Goal: Check status: Check status

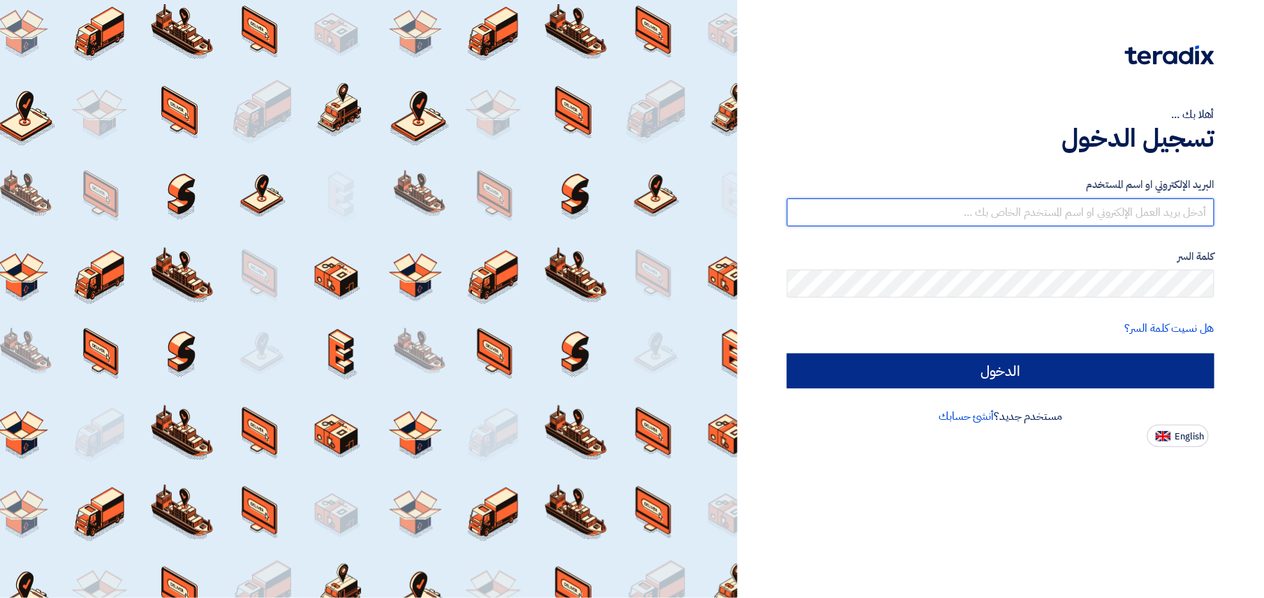
type input "[EMAIL_ADDRESS][DOMAIN_NAME]"
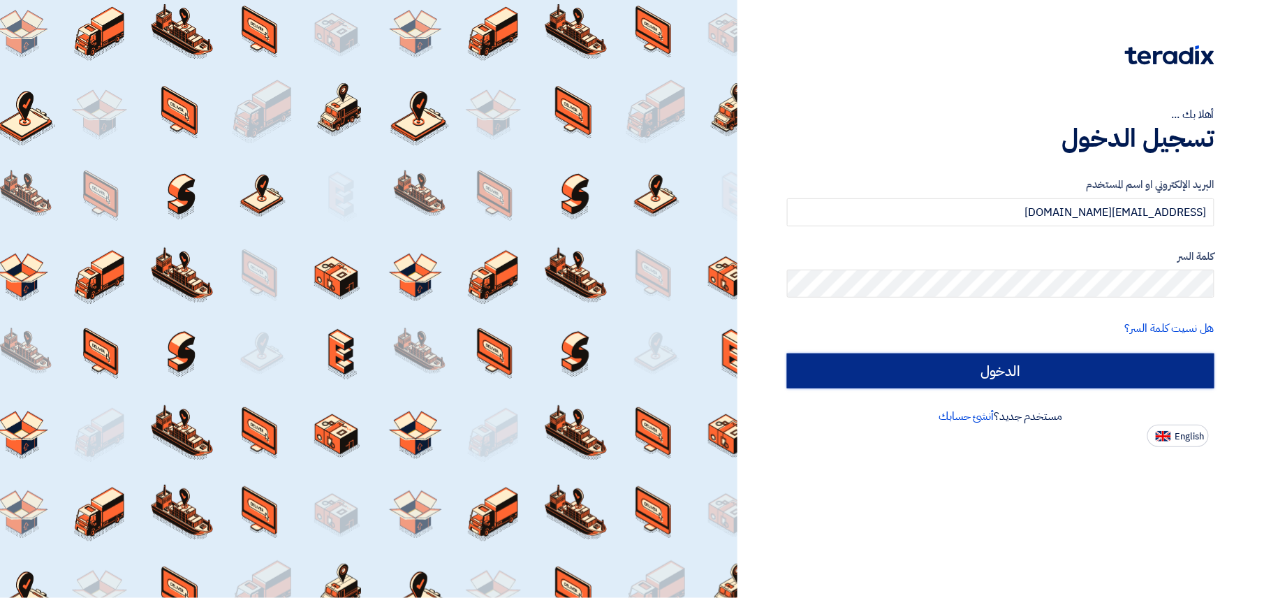
click at [929, 361] on input "الدخول" at bounding box center [1000, 370] width 427 height 35
type input "Sign in"
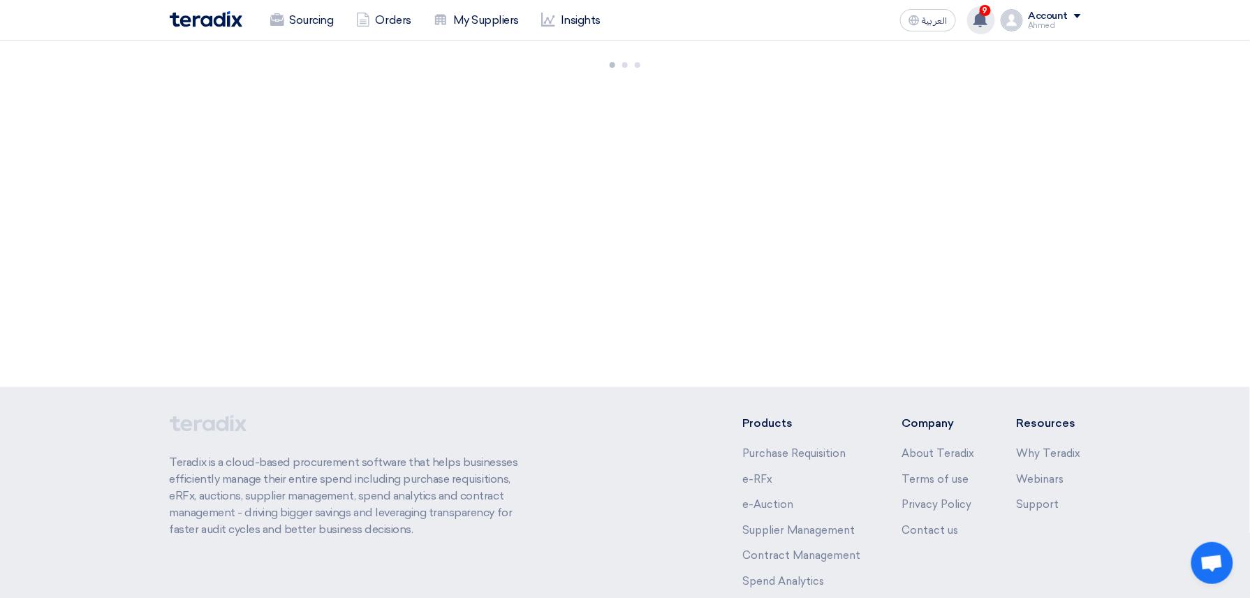
click at [984, 18] on use at bounding box center [981, 19] width 14 height 15
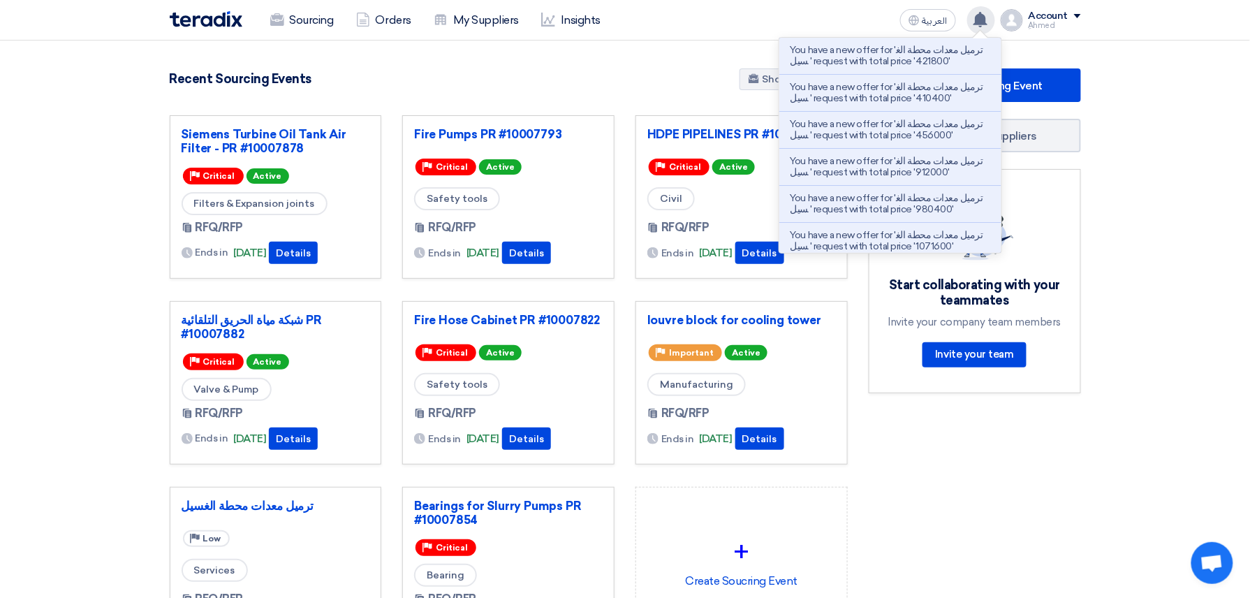
click at [981, 15] on use at bounding box center [981, 19] width 14 height 15
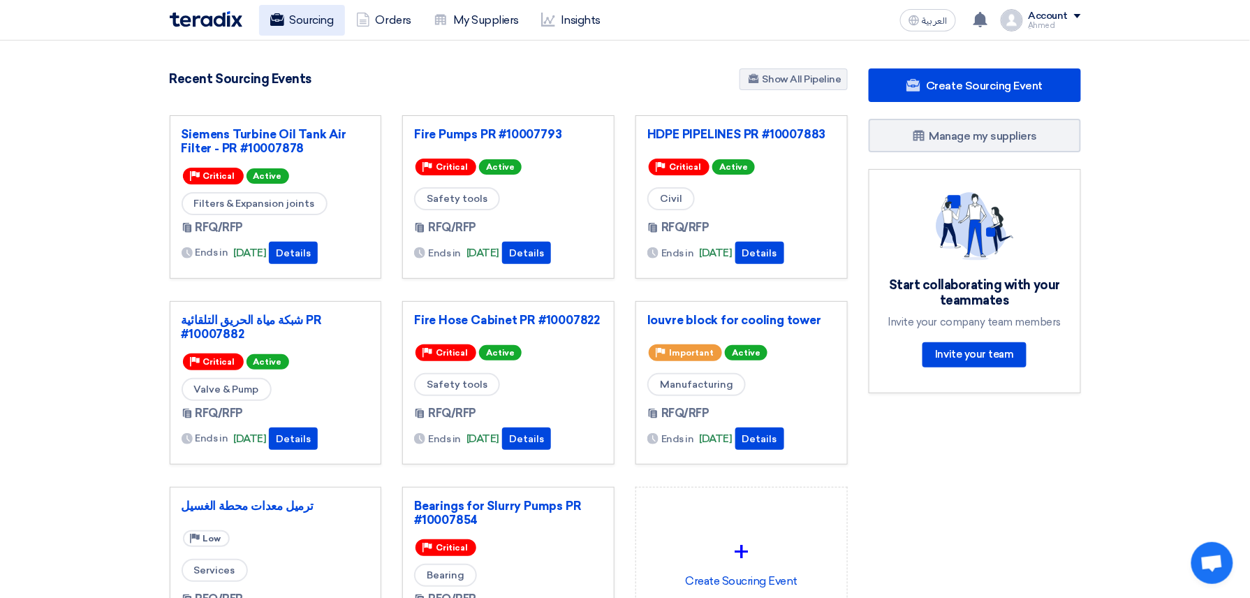
click at [345, 12] on link "Sourcing" at bounding box center [302, 20] width 86 height 31
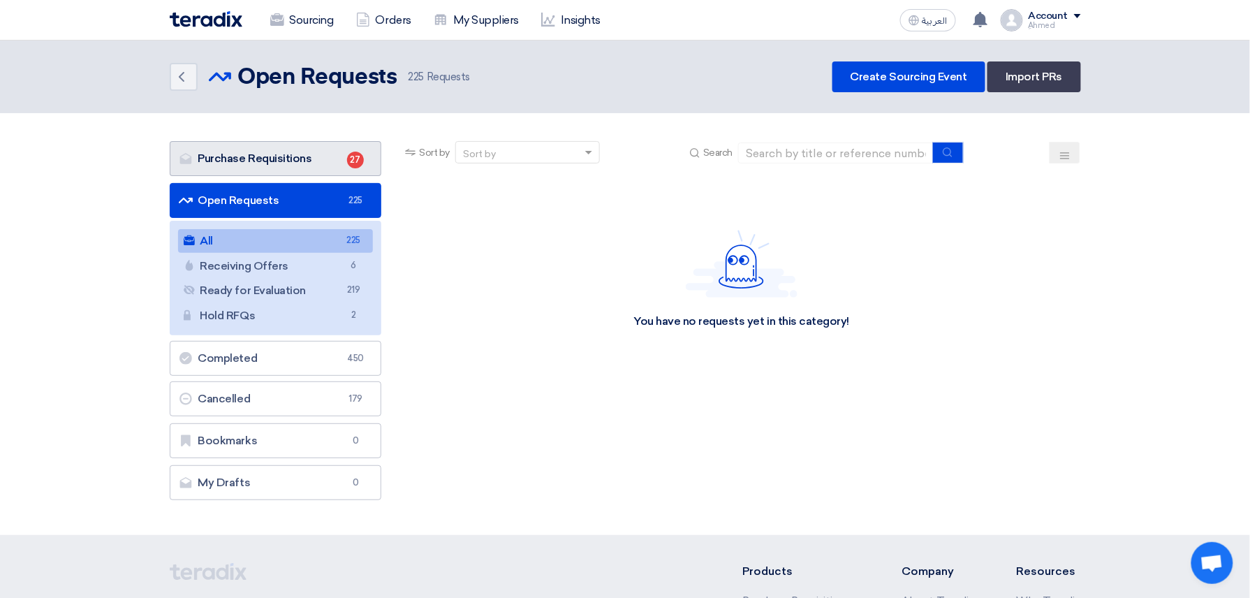
click at [302, 145] on link "Purchase Requisitions Purchase Requisitions 27" at bounding box center [276, 158] width 212 height 35
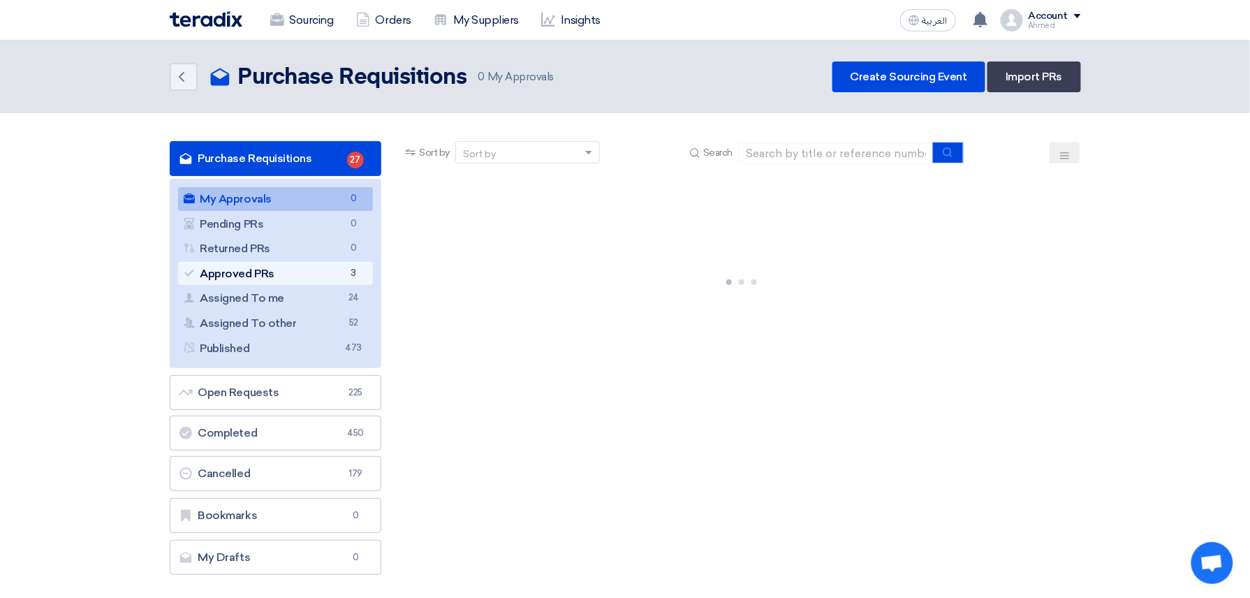
click at [314, 272] on link "Approved PRs Approved PRs 3" at bounding box center [276, 274] width 196 height 24
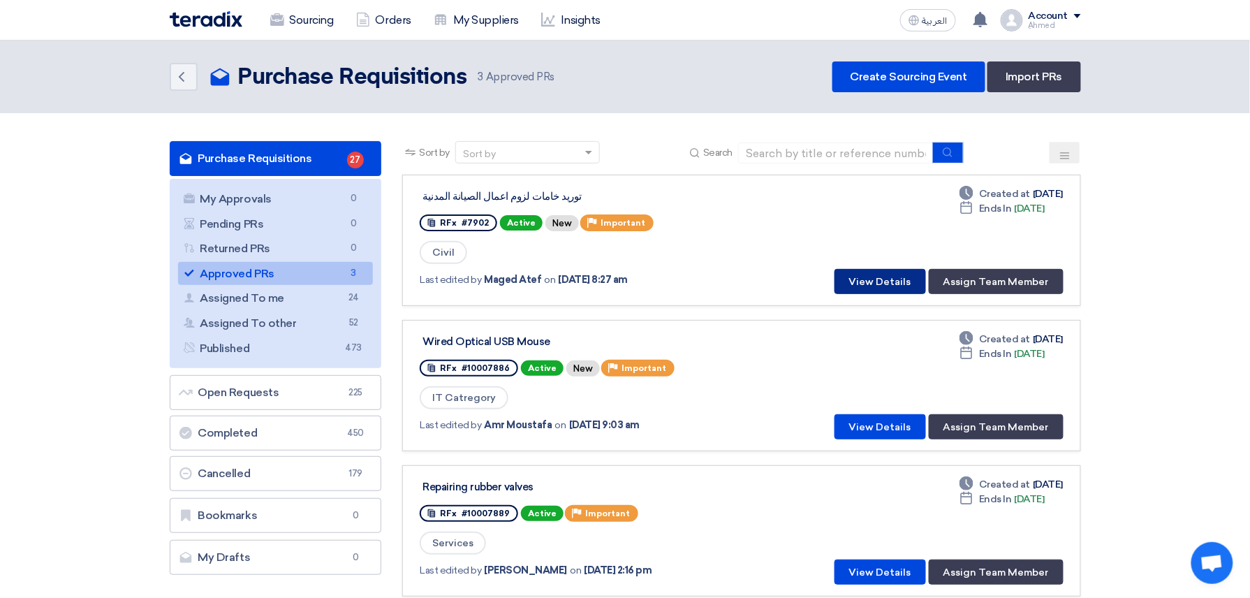
click at [898, 285] on button "View Details" at bounding box center [881, 281] width 92 height 25
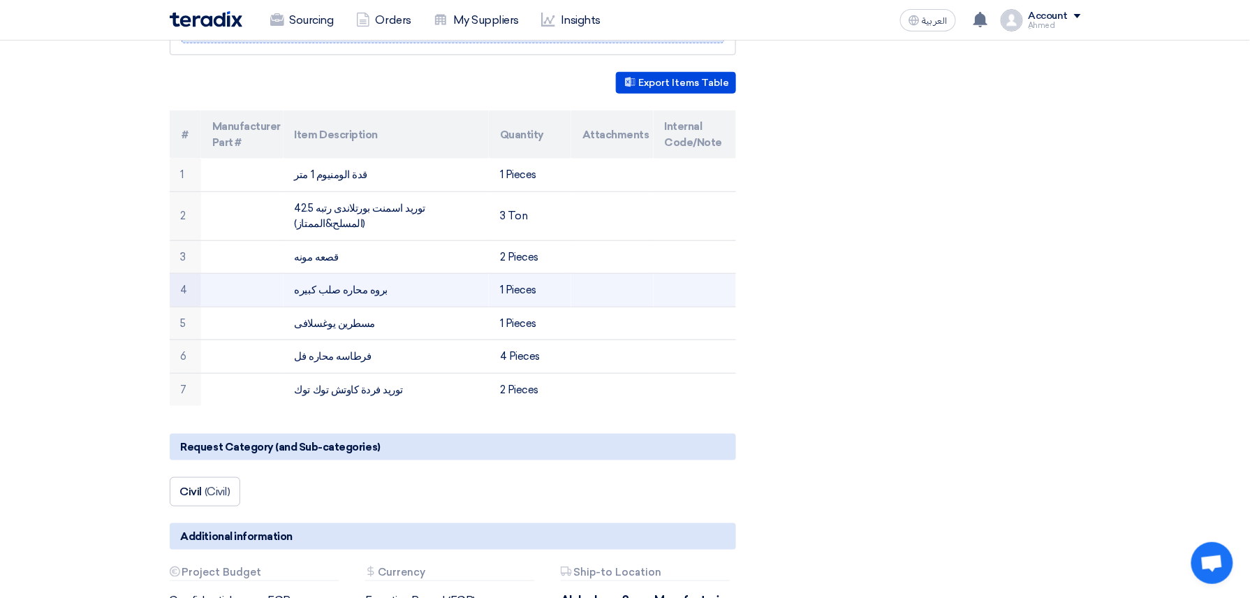
scroll to position [279, 0]
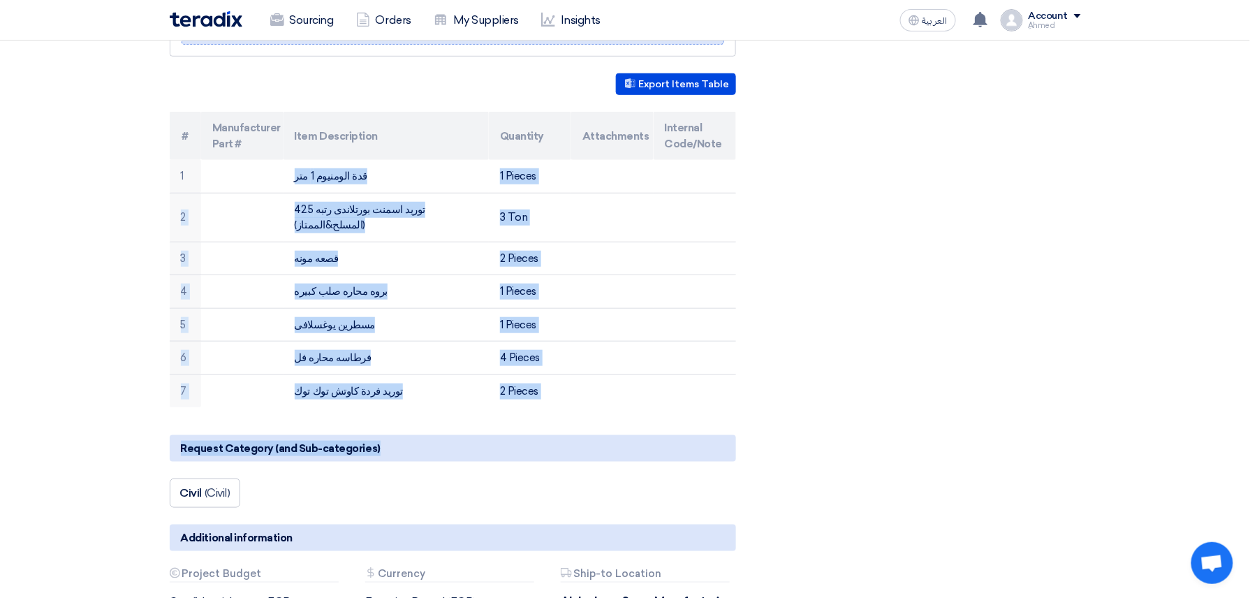
drag, startPoint x: 268, startPoint y: 173, endPoint x: 584, endPoint y: 407, distance: 392.6
click at [584, 407] on div "توريد خامات لزوم اعمال الصيانة المدنية Requester Details [PERSON_NAME] Civil En…" at bounding box center [470, 403] width 622 height 985
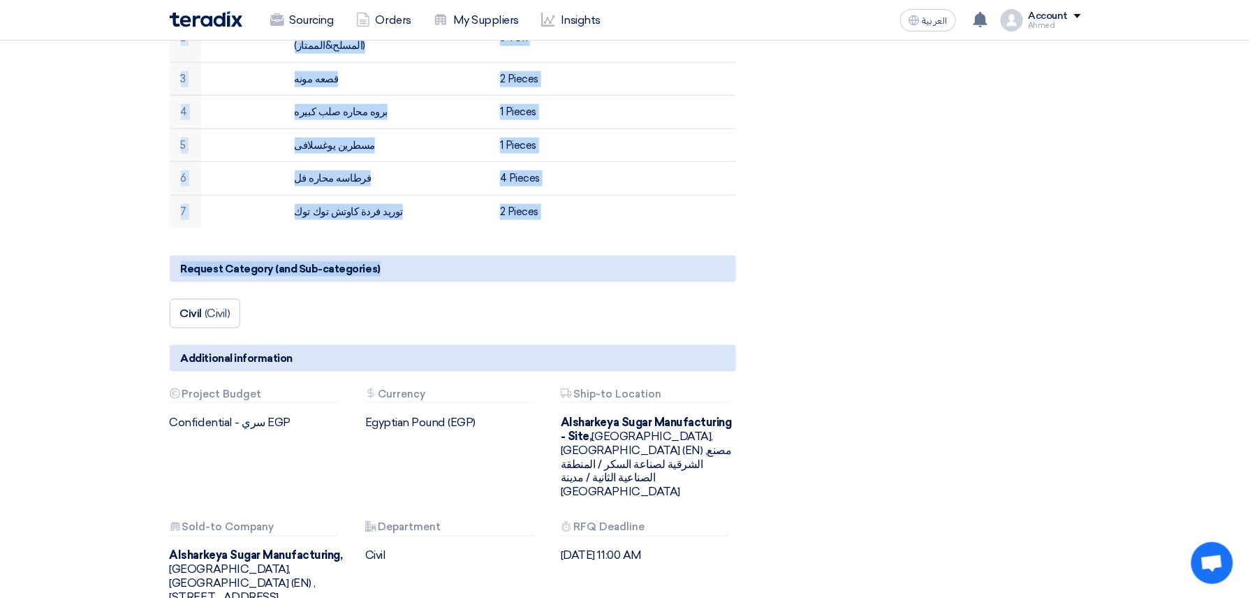
scroll to position [465, 0]
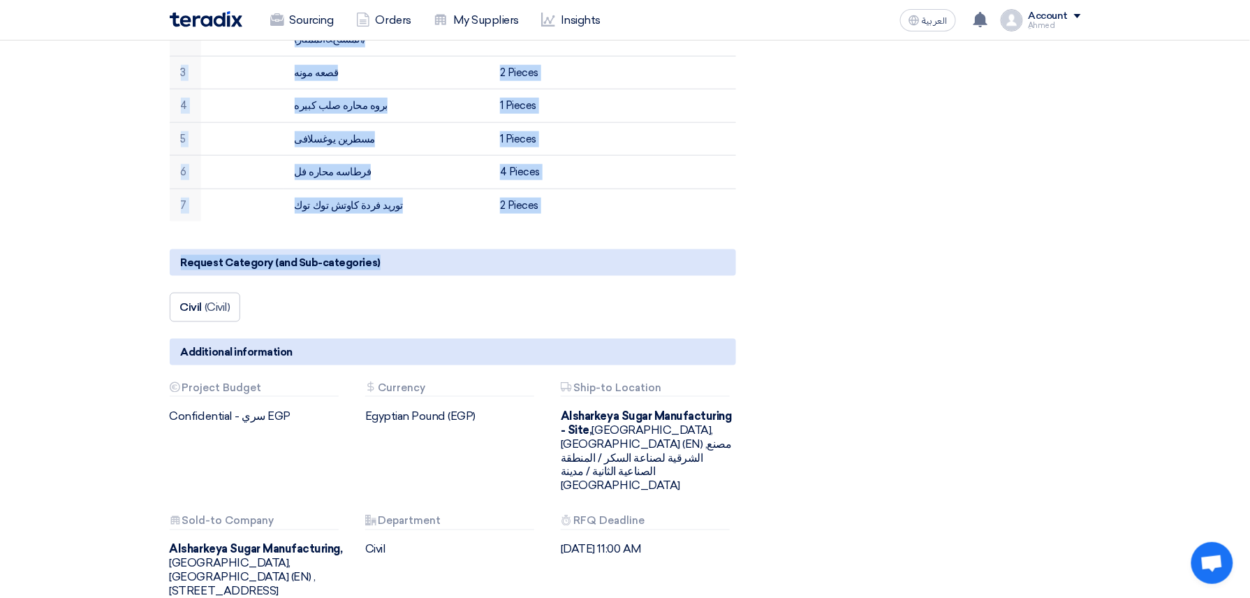
click at [752, 194] on div "توريد خامات لزوم اعمال الصيانة المدنية Requester Details [PERSON_NAME] Civil En…" at bounding box center [470, 217] width 622 height 985
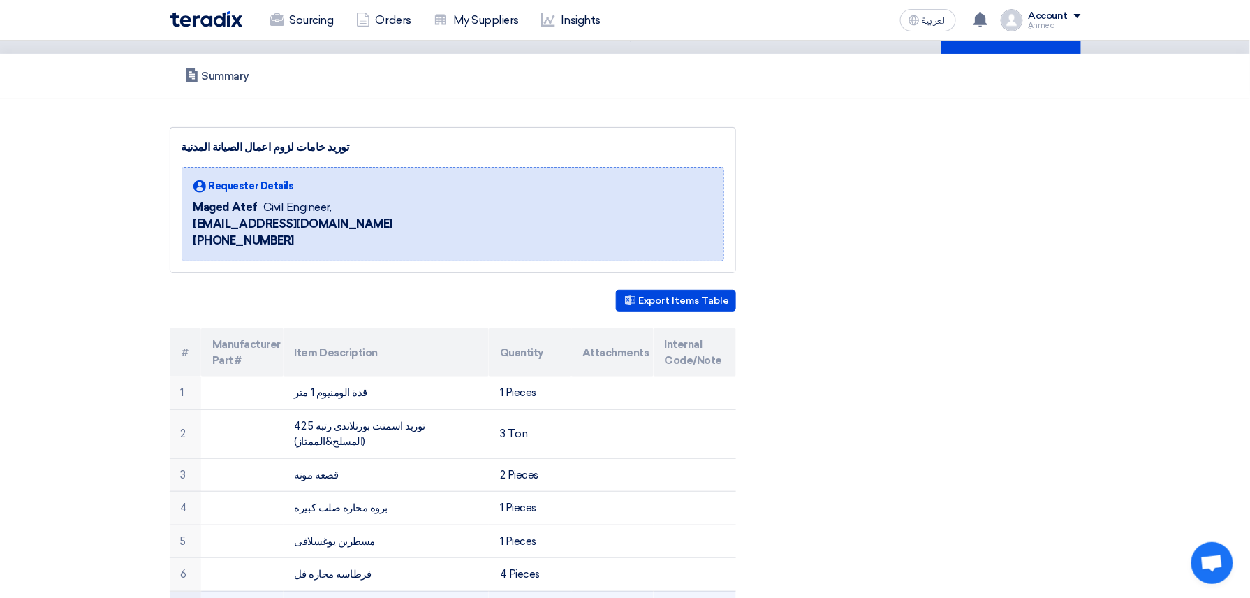
scroll to position [0, 0]
